Goal: Task Accomplishment & Management: Complete application form

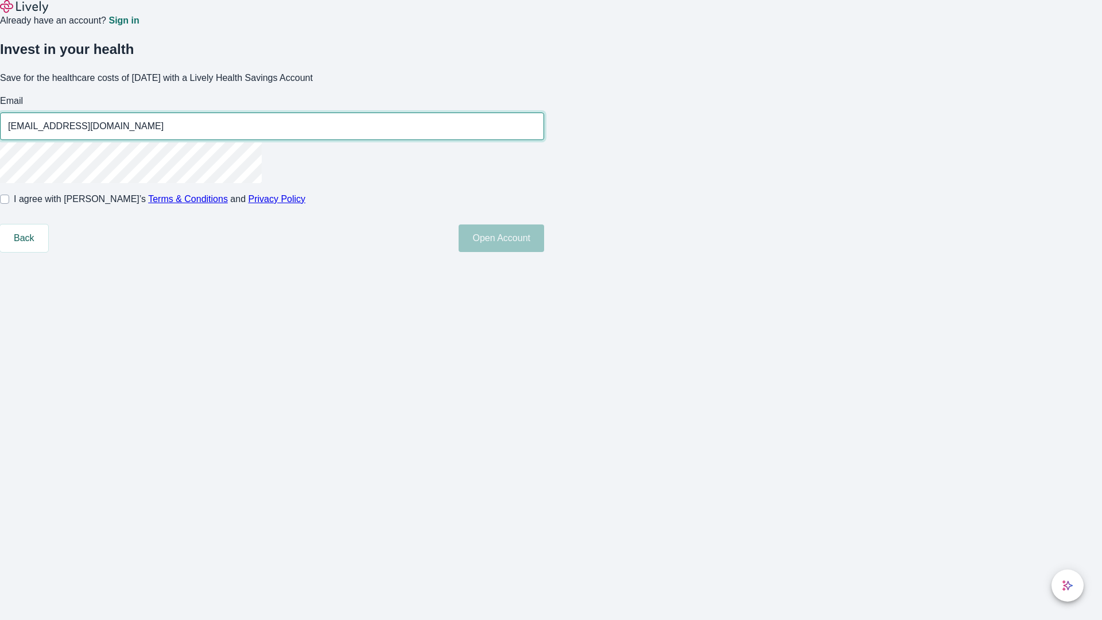
type input "[EMAIL_ADDRESS][DOMAIN_NAME]"
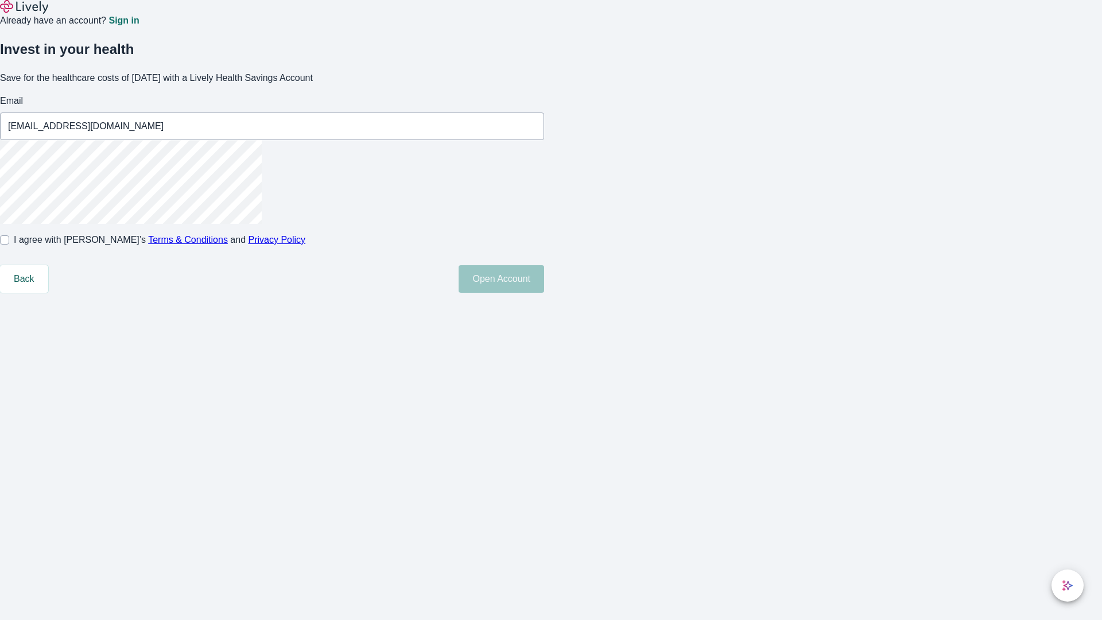
click at [9, 245] on input "I agree with Lively’s Terms & Conditions and Privacy Policy" at bounding box center [4, 239] width 9 height 9
checkbox input "true"
click at [544, 293] on button "Open Account" at bounding box center [502, 279] width 86 height 28
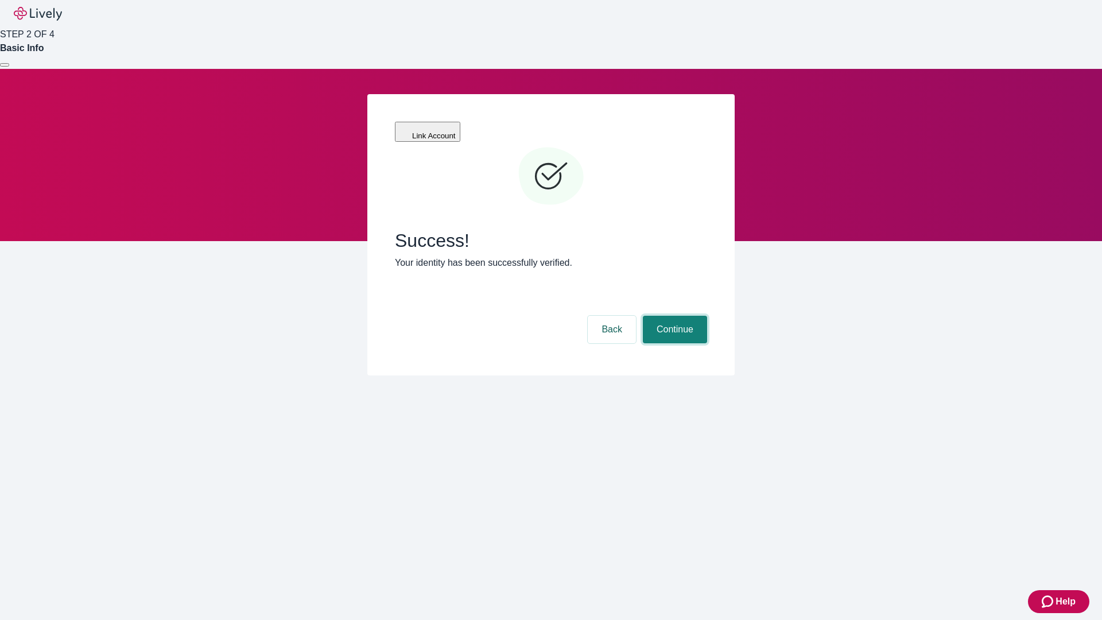
click at [673, 316] on button "Continue" at bounding box center [675, 330] width 64 height 28
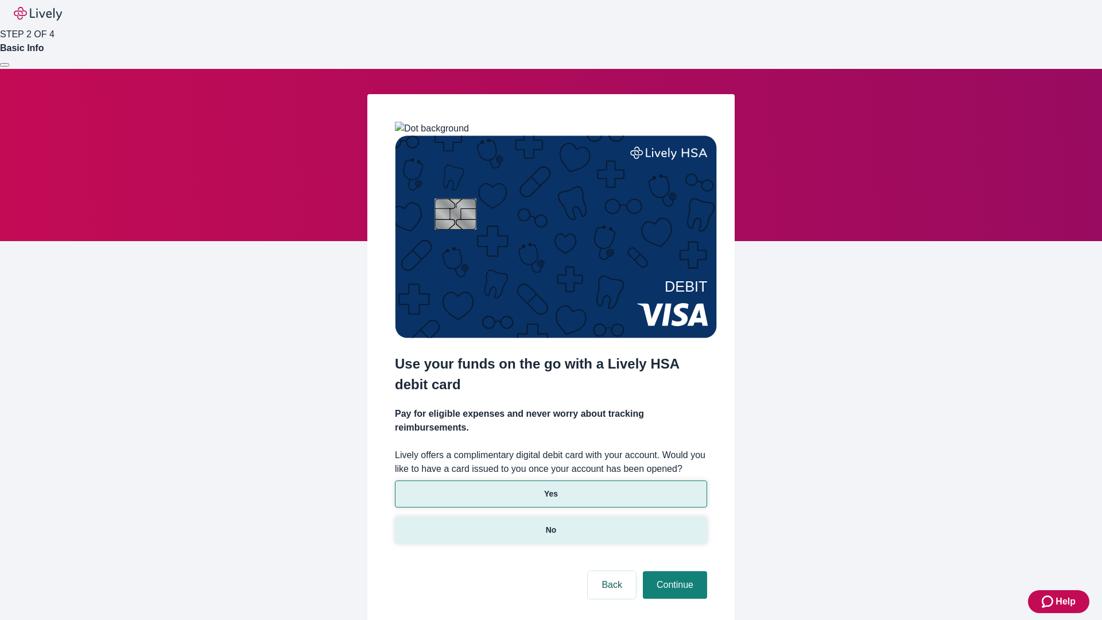
click at [550, 524] on p "No" at bounding box center [551, 530] width 11 height 12
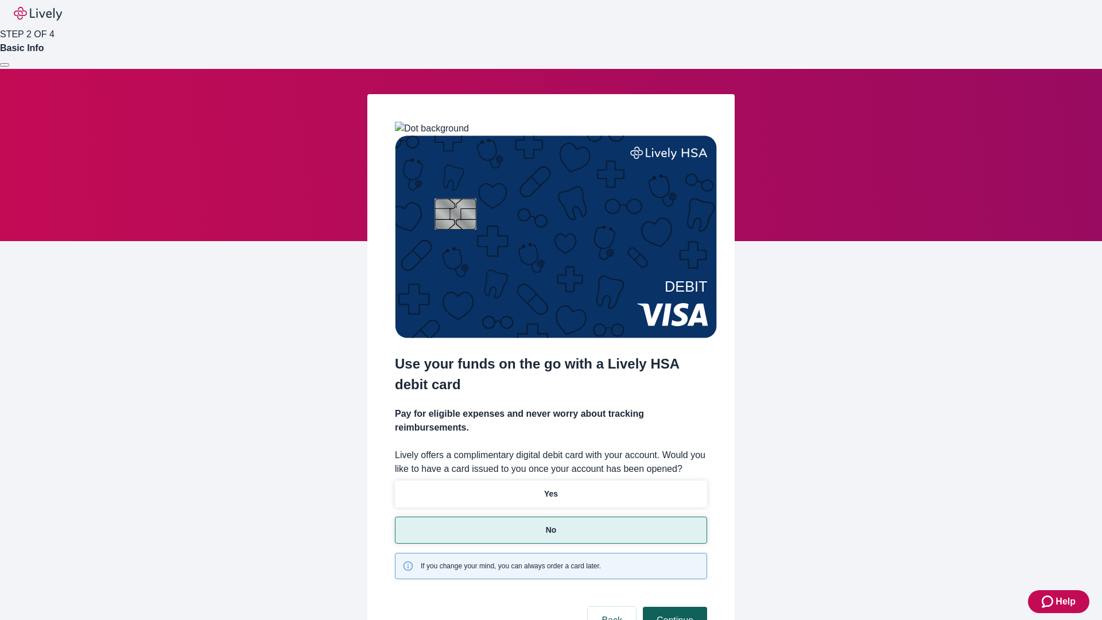
click at [673, 607] on button "Continue" at bounding box center [675, 621] width 64 height 28
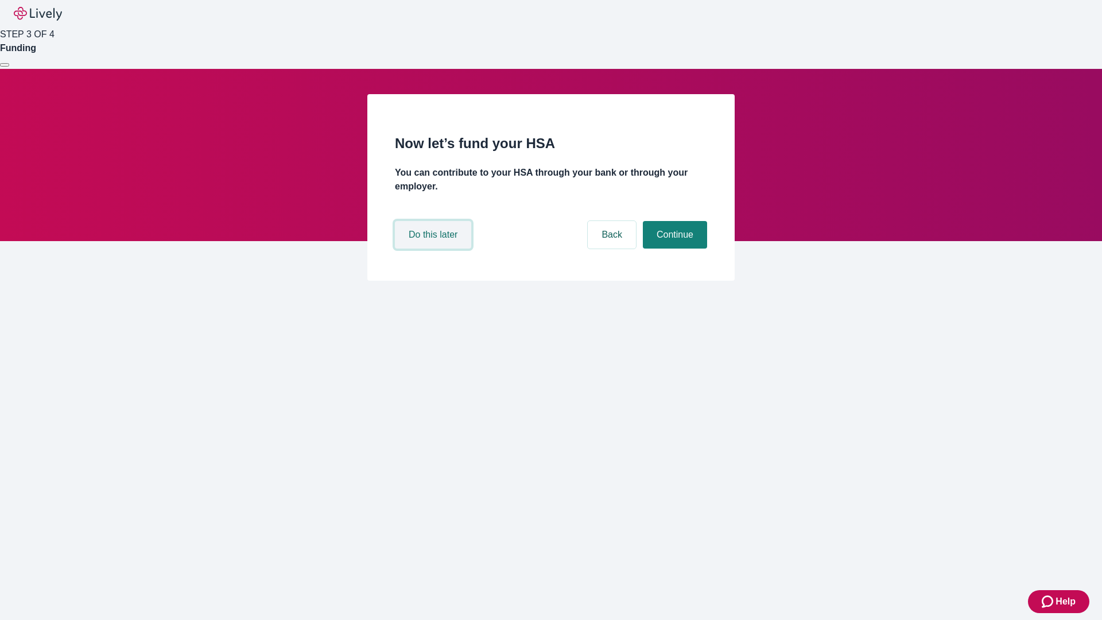
click at [434, 249] on button "Do this later" at bounding box center [433, 235] width 76 height 28
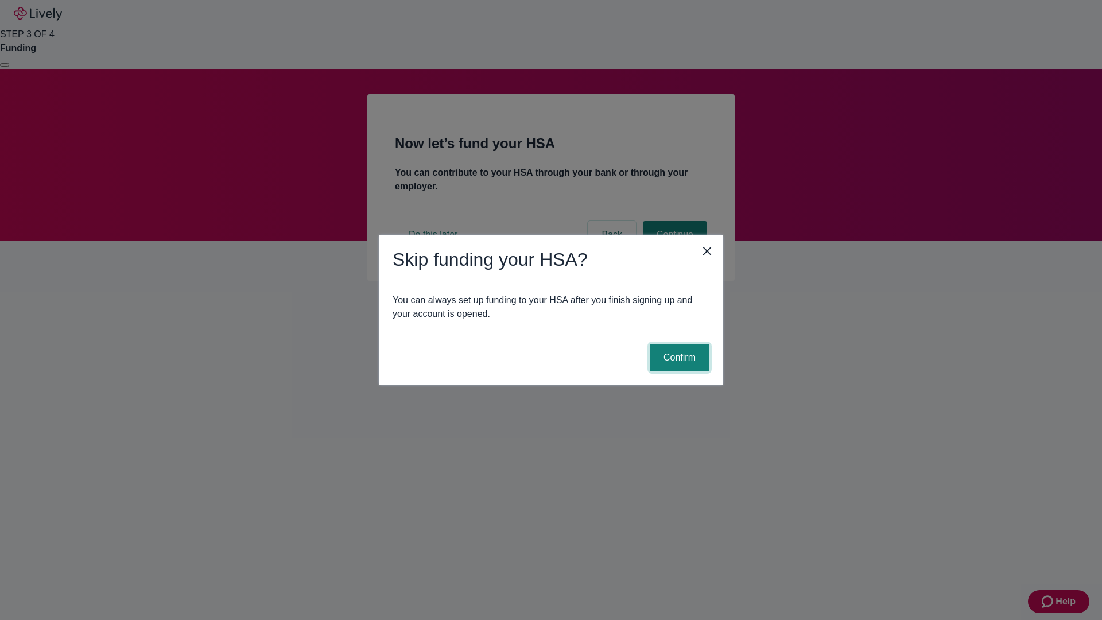
click at [678, 358] on button "Confirm" at bounding box center [680, 358] width 60 height 28
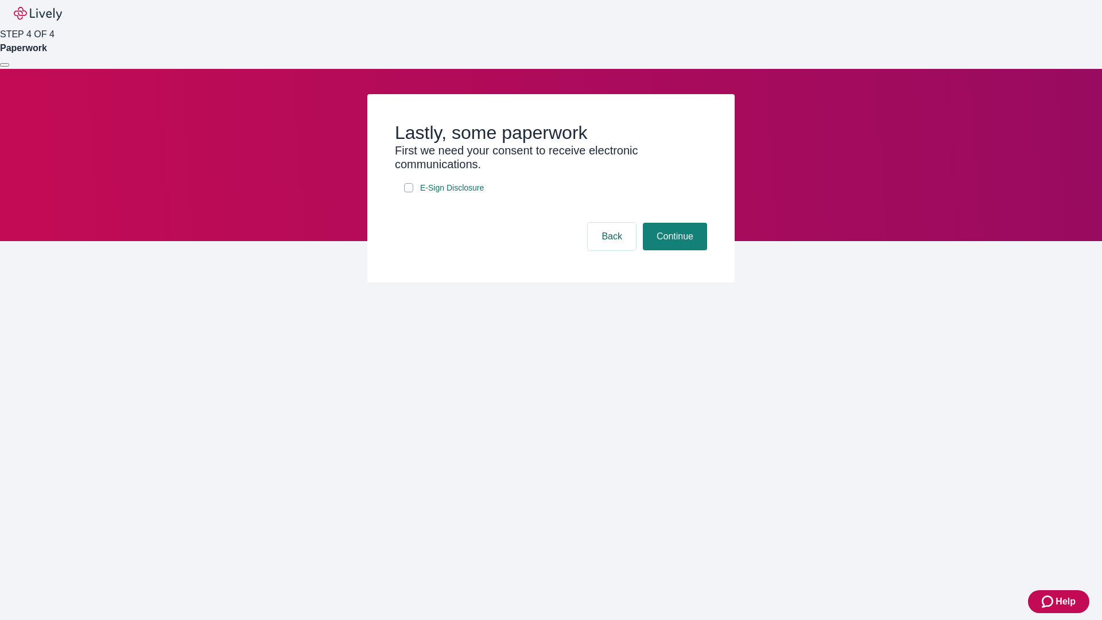
click at [409, 192] on input "E-Sign Disclosure" at bounding box center [408, 187] width 9 height 9
checkbox input "true"
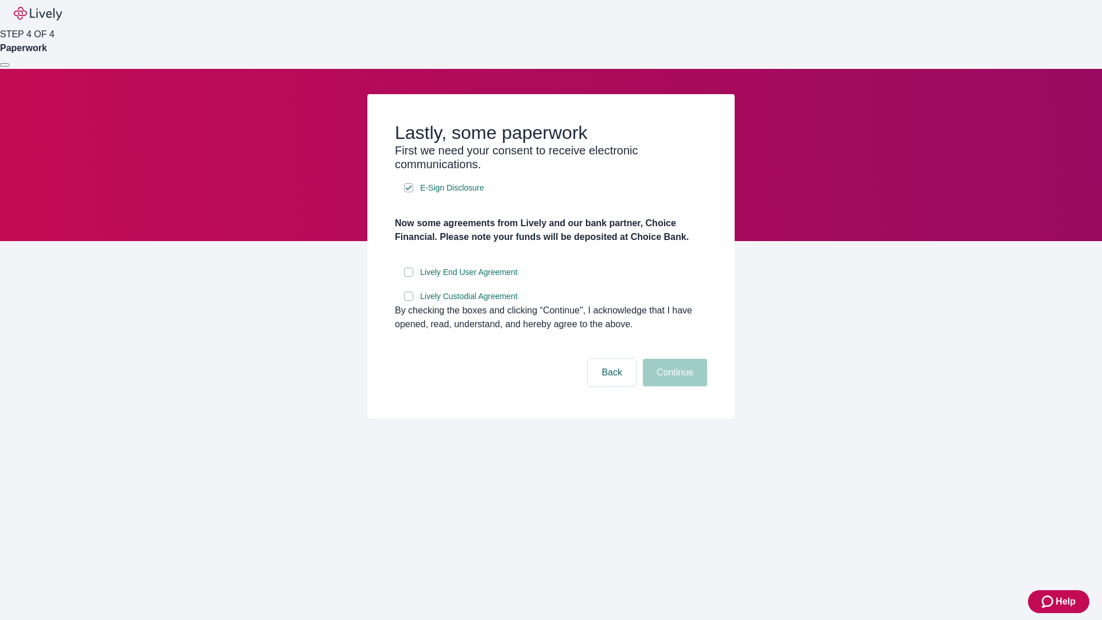
click at [409, 277] on input "Lively End User Agreement" at bounding box center [408, 271] width 9 height 9
checkbox input "true"
click at [409, 301] on input "Lively Custodial Agreement" at bounding box center [408, 296] width 9 height 9
checkbox input "true"
click at [673, 386] on button "Continue" at bounding box center [675, 373] width 64 height 28
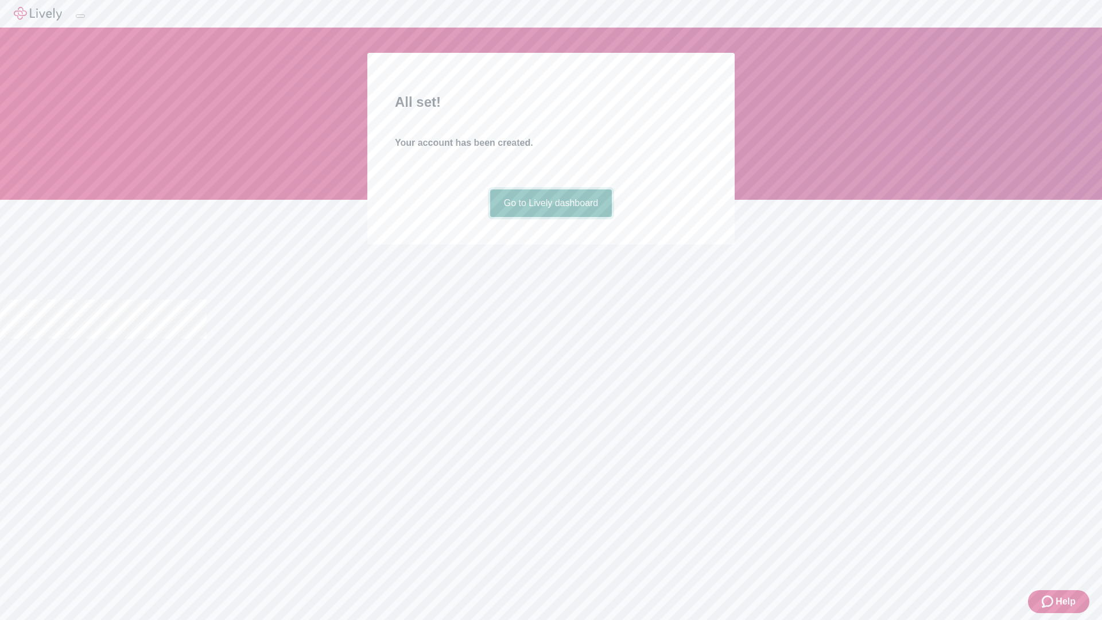
click at [550, 217] on link "Go to Lively dashboard" at bounding box center [551, 203] width 122 height 28
